Goal: Register for event/course

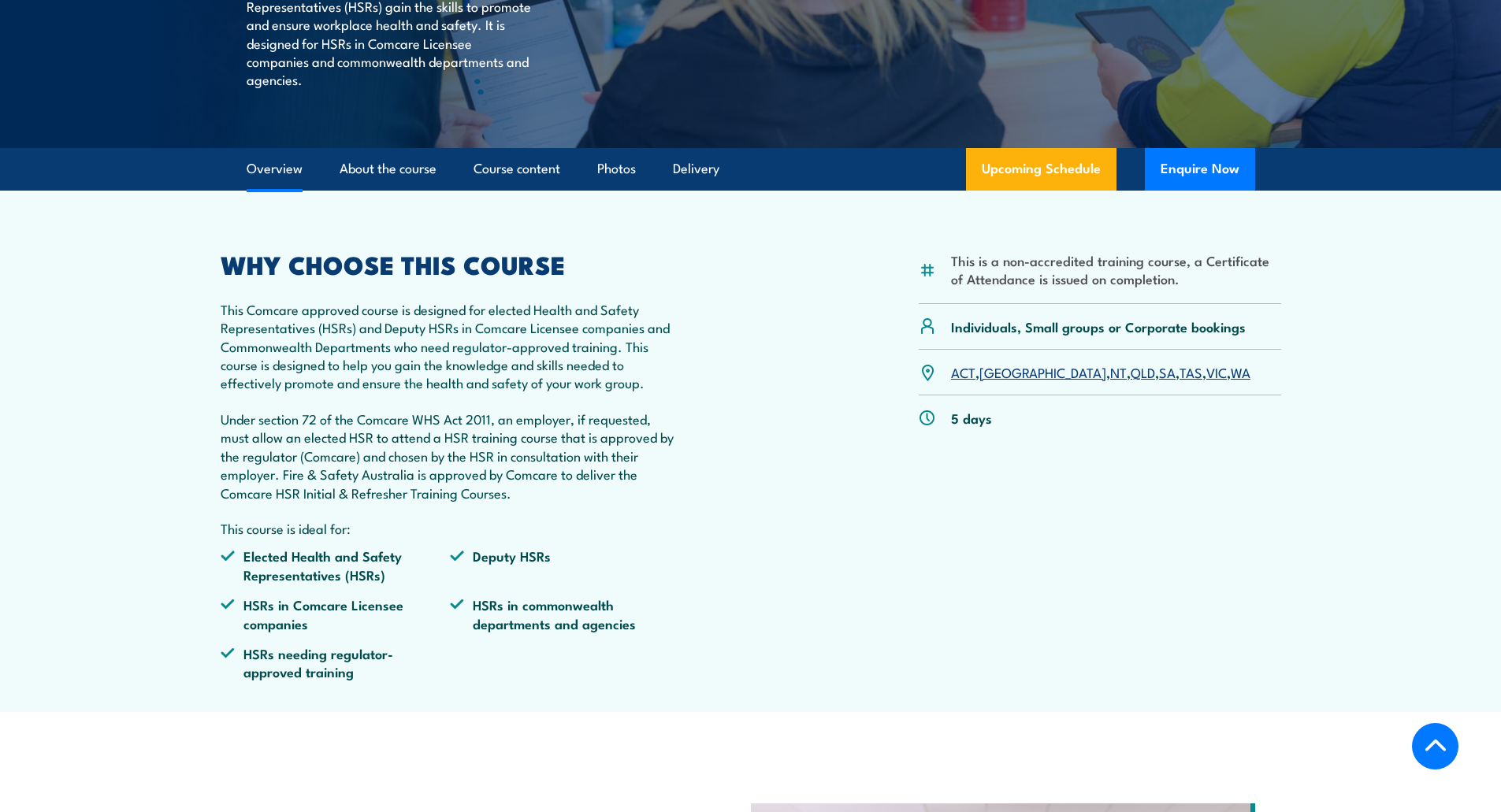
click at [996, 378] on link "[GEOGRAPHIC_DATA]" at bounding box center [1043, 371] width 127 height 19
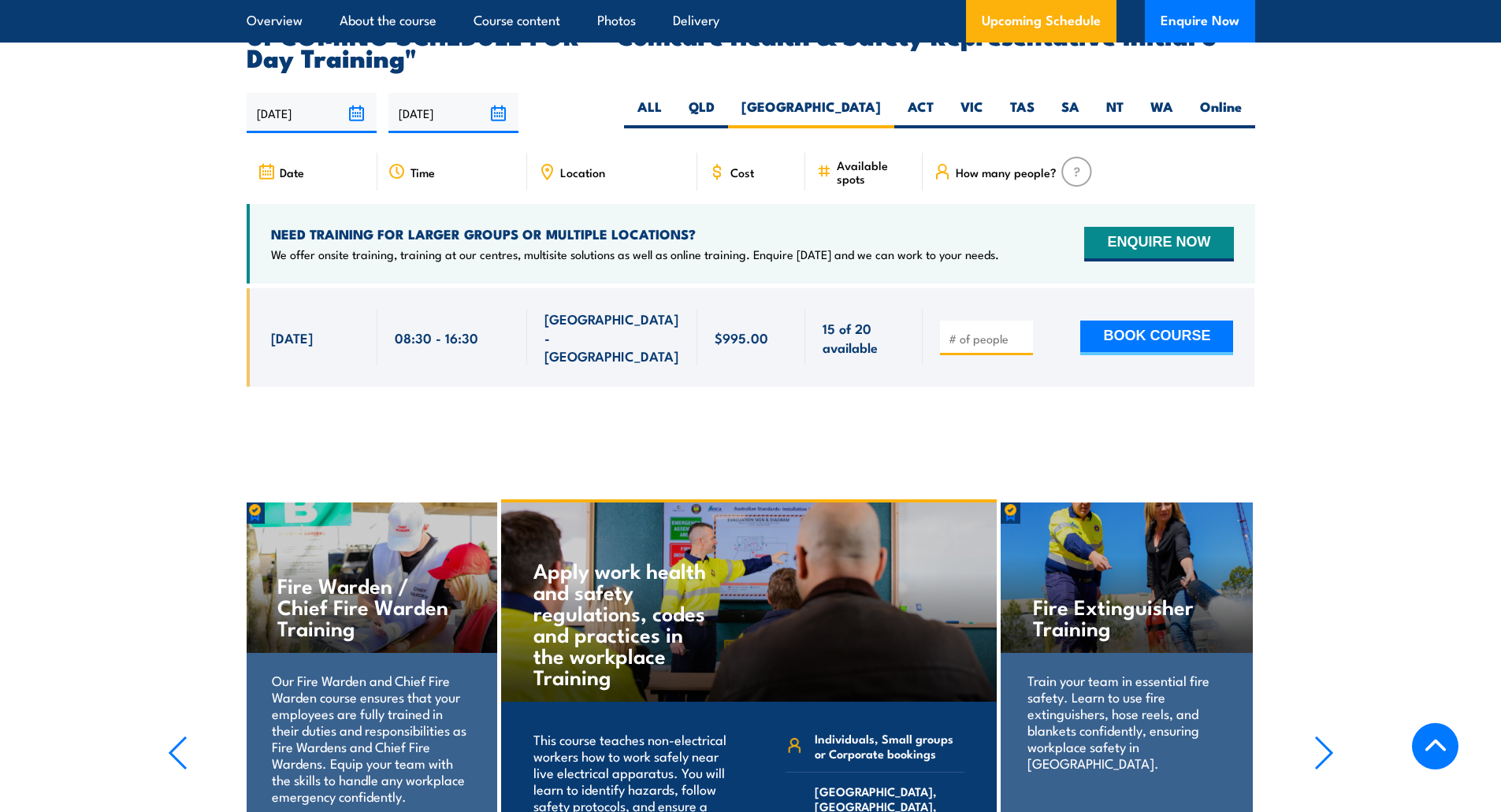
click at [972, 331] on input "number" at bounding box center [988, 338] width 79 height 16
click at [1021, 331] on input "1" at bounding box center [988, 338] width 79 height 16
click at [1021, 331] on input "2" at bounding box center [988, 338] width 79 height 16
click at [1021, 331] on input "3" at bounding box center [988, 338] width 79 height 16
click at [1021, 331] on input "4" at bounding box center [988, 338] width 79 height 16
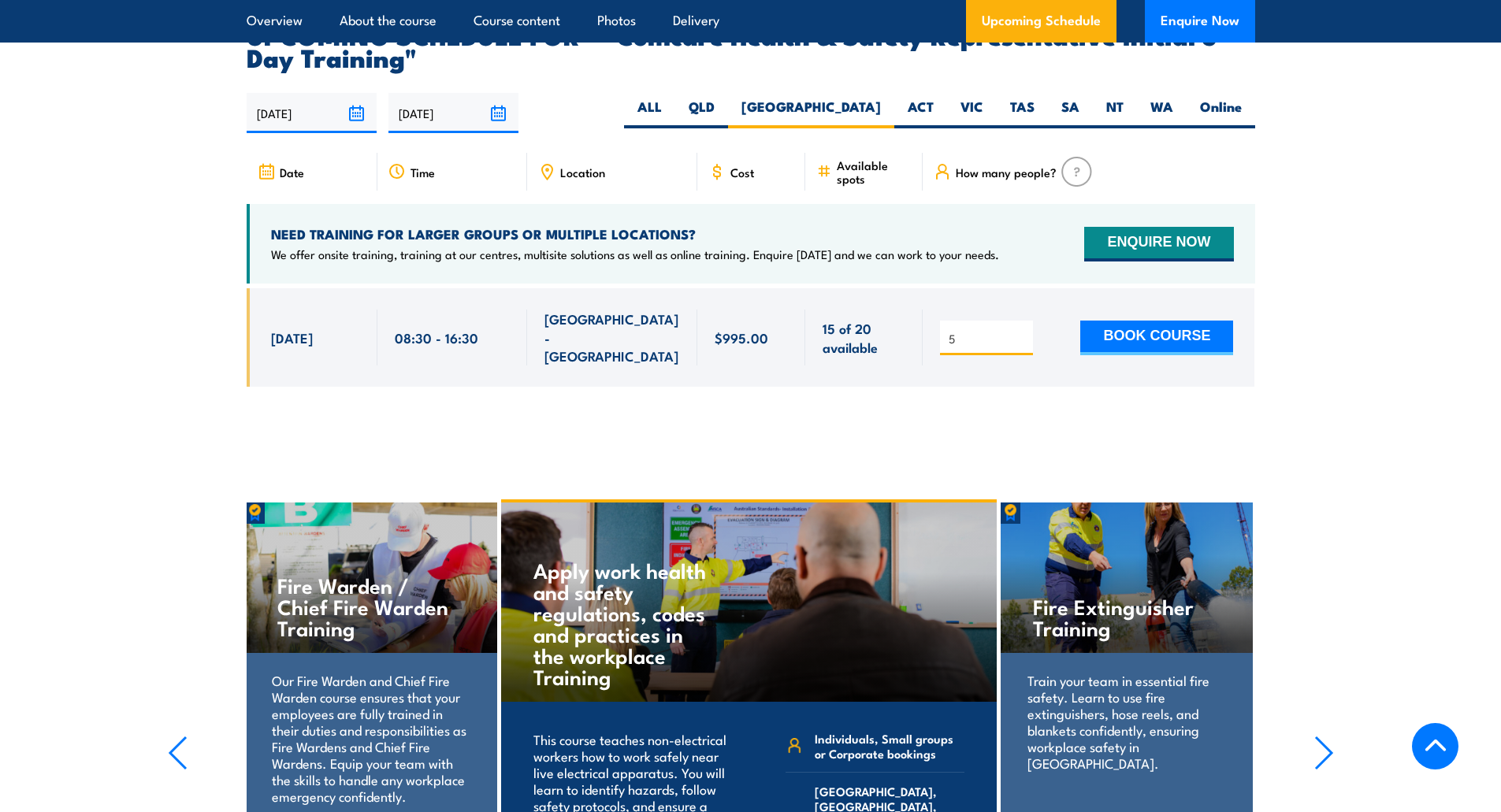
click at [1021, 331] on input "5" at bounding box center [988, 338] width 79 height 16
click at [1021, 331] on input "6" at bounding box center [988, 338] width 79 height 16
click at [1021, 331] on input "7" at bounding box center [988, 338] width 79 height 16
click at [1021, 331] on input "8" at bounding box center [988, 338] width 79 height 16
type input "9"
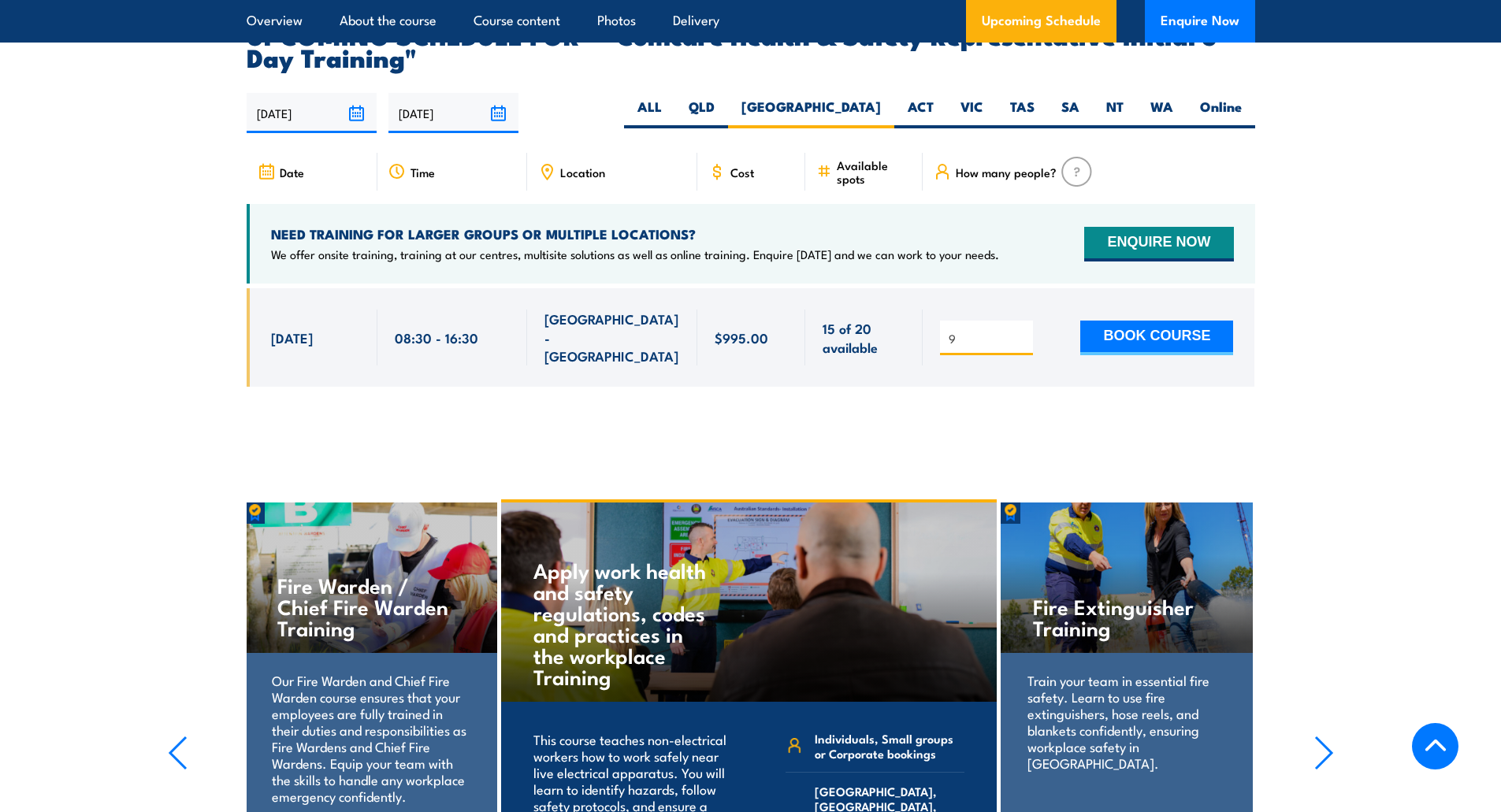
click at [1021, 331] on input "9" at bounding box center [988, 338] width 79 height 16
click at [1020, 328] on span "9" at bounding box center [987, 337] width 82 height 18
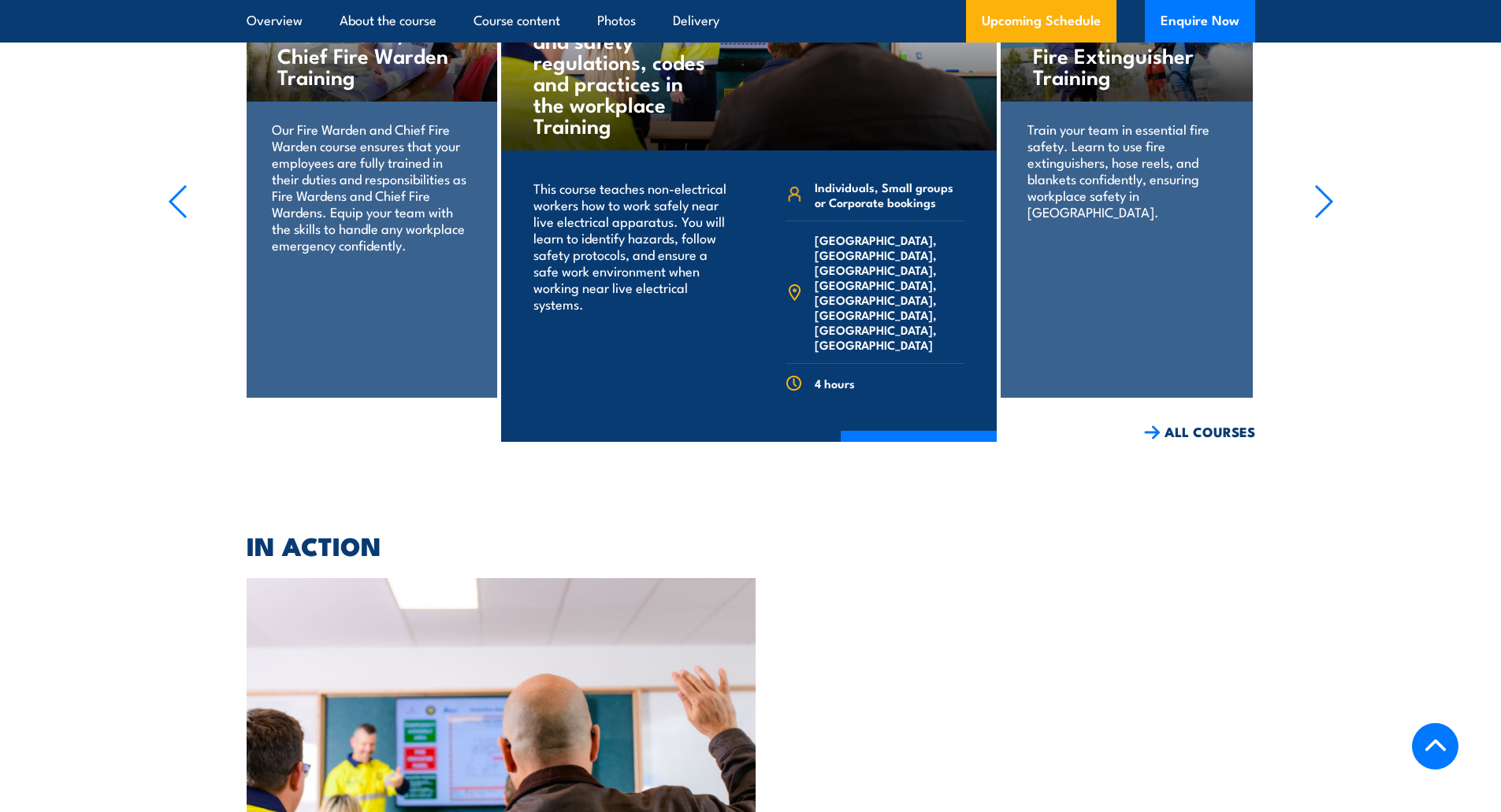
scroll to position [3637, 0]
